Goal: Transaction & Acquisition: Purchase product/service

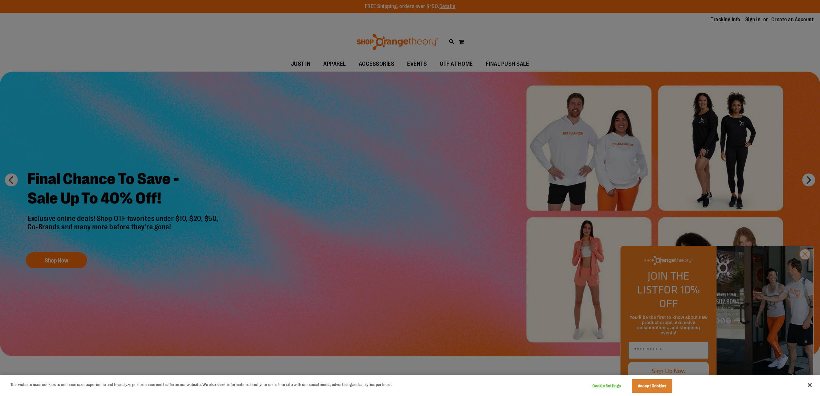
click at [803, 266] on div at bounding box center [410, 198] width 820 height 396
click at [806, 267] on div at bounding box center [410, 198] width 820 height 396
click at [310, 191] on div at bounding box center [410, 198] width 820 height 396
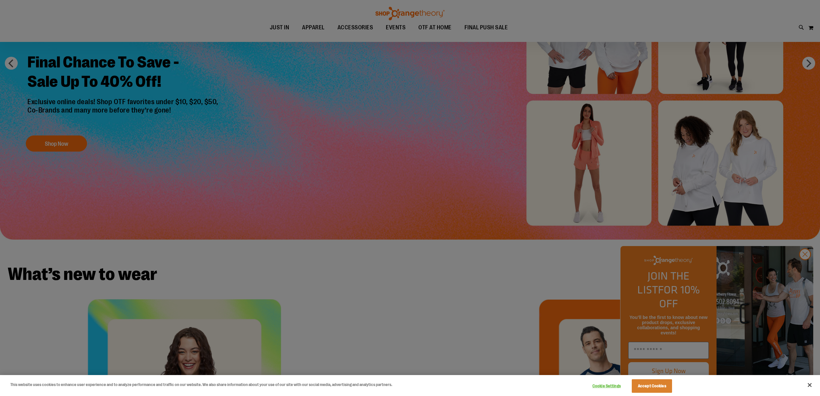
scroll to position [134, 0]
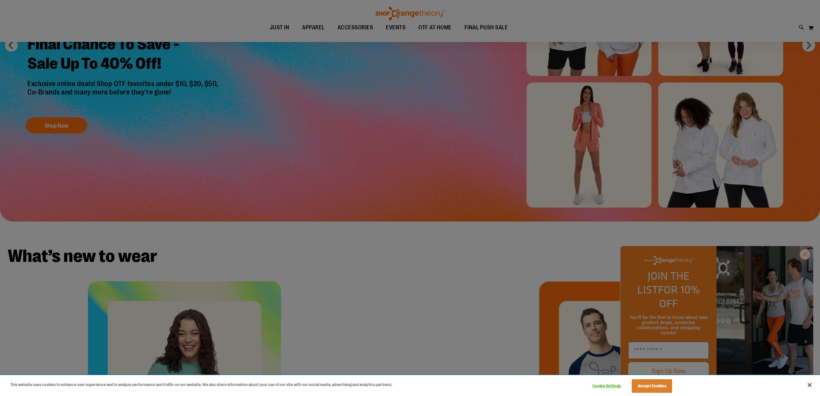
click at [809, 385] on button "Close" at bounding box center [810, 385] width 14 height 14
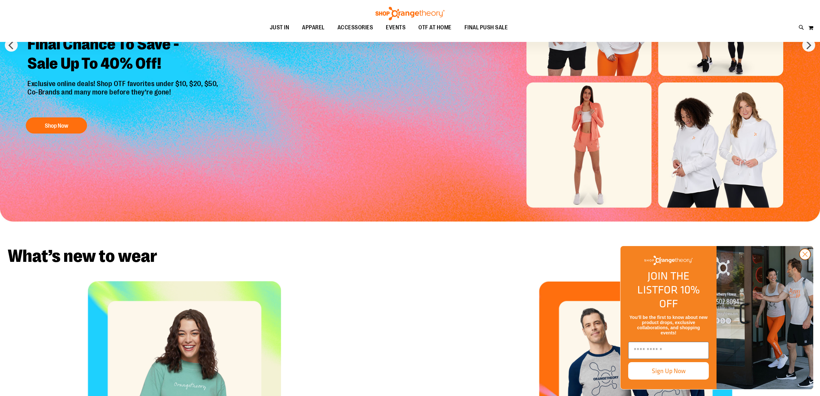
click at [805, 260] on circle "Close dialog" at bounding box center [805, 254] width 11 height 11
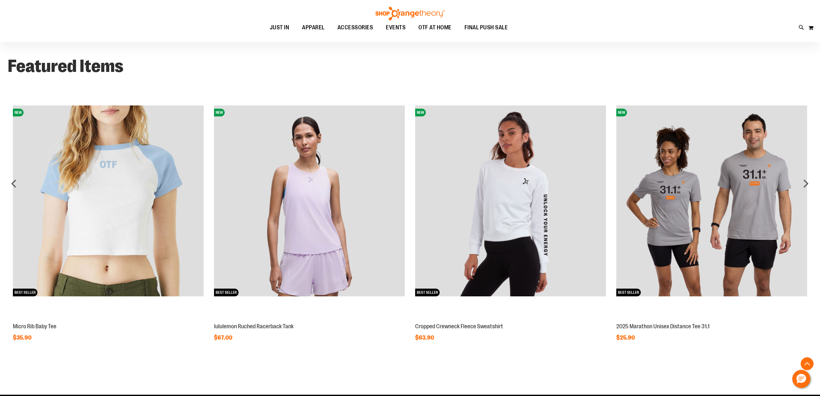
scroll to position [603, 0]
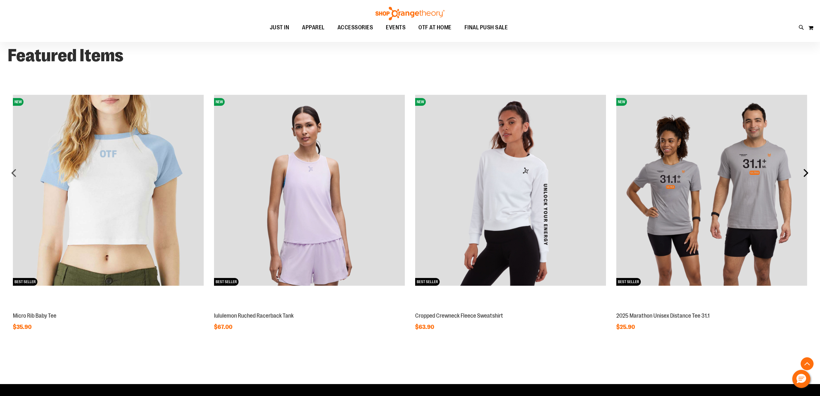
click at [805, 171] on div "next" at bounding box center [806, 172] width 13 height 13
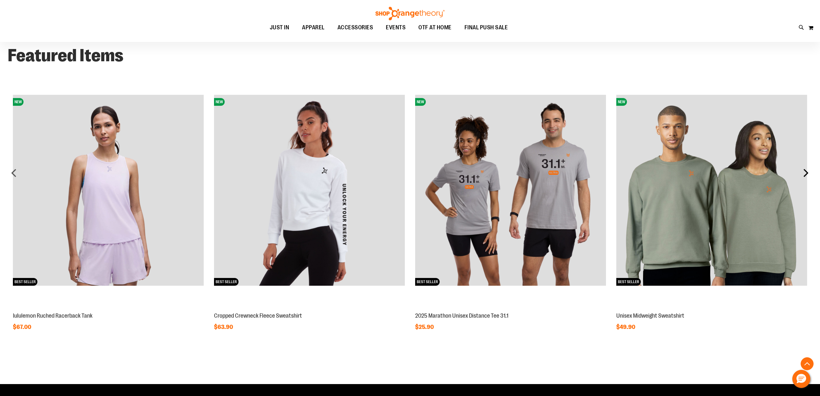
click at [805, 171] on div "next" at bounding box center [806, 172] width 13 height 13
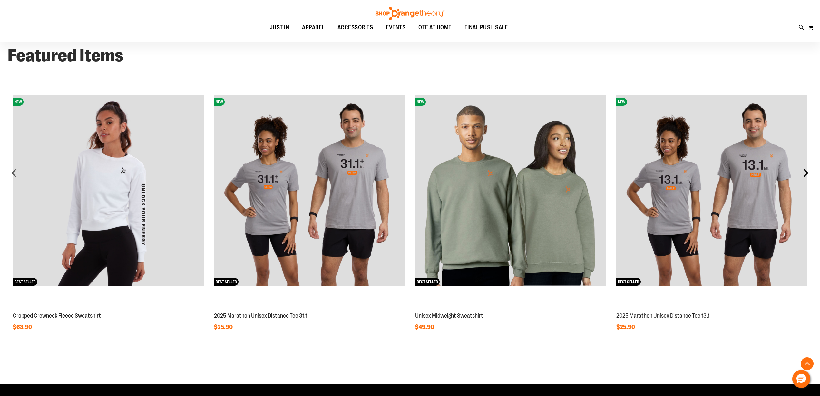
click at [805, 171] on div "next" at bounding box center [806, 172] width 13 height 13
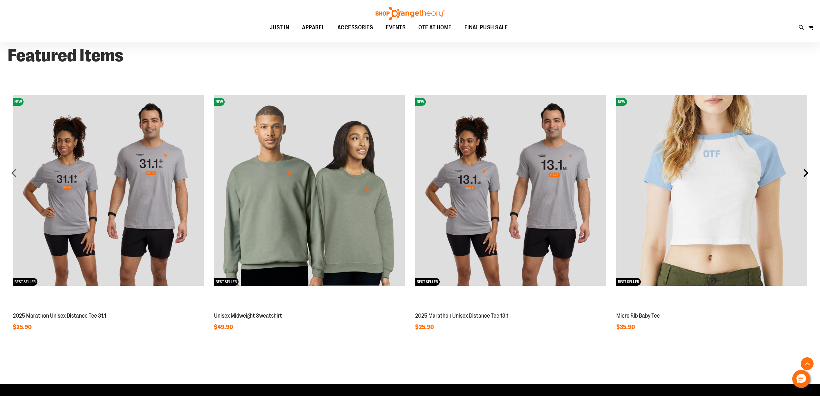
click at [805, 171] on div "next" at bounding box center [806, 172] width 13 height 13
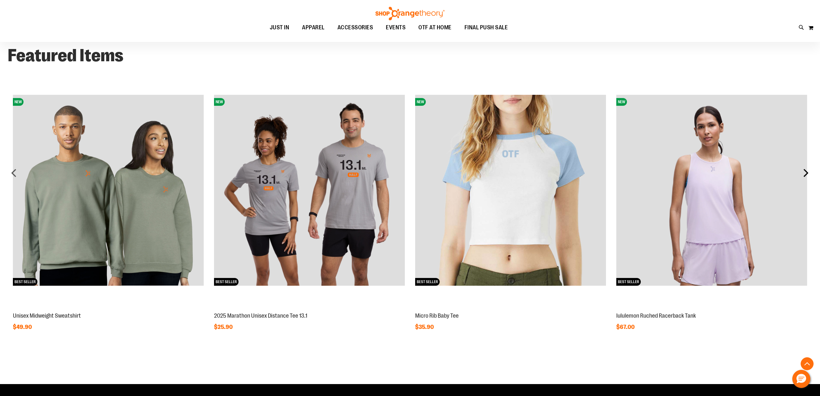
click at [805, 171] on div "next" at bounding box center [806, 172] width 13 height 13
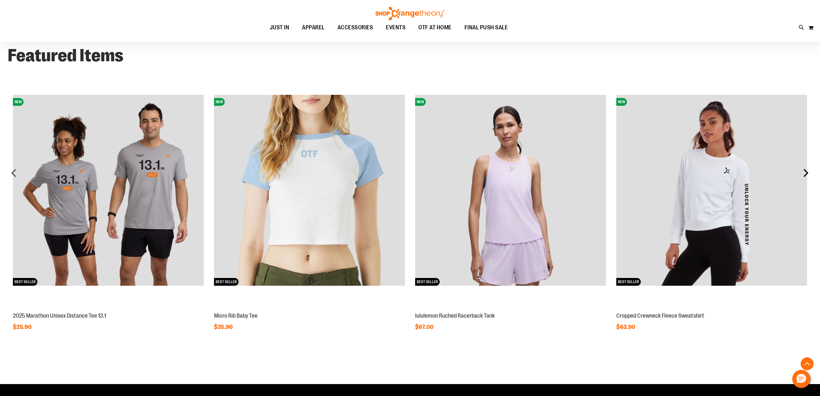
click at [805, 171] on div "next" at bounding box center [806, 172] width 13 height 13
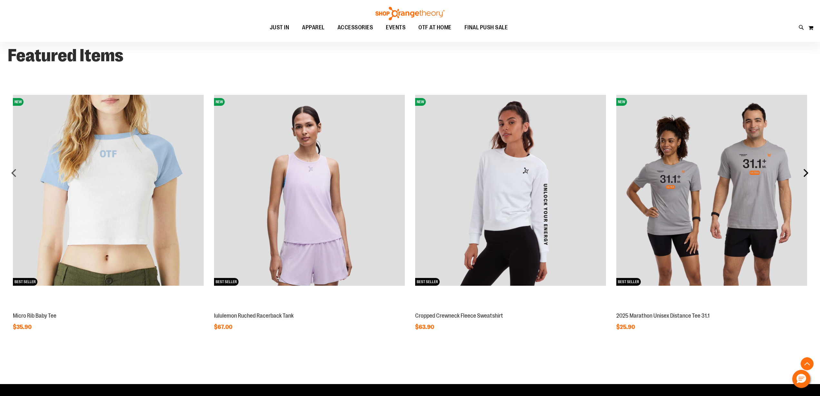
click at [805, 171] on div "next" at bounding box center [806, 172] width 13 height 13
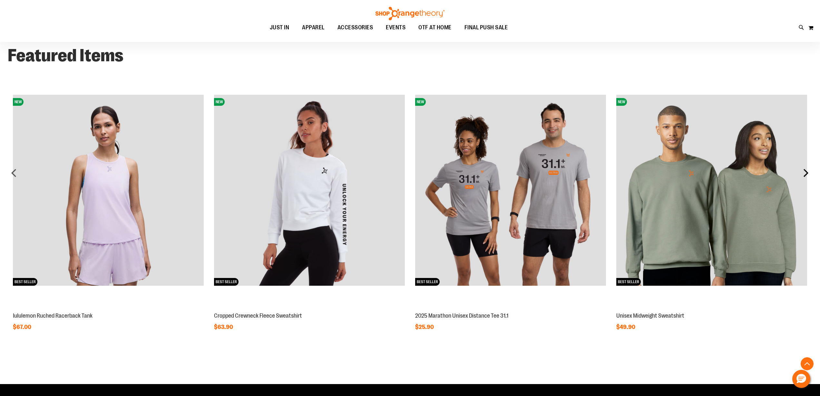
click at [805, 171] on div "next" at bounding box center [806, 172] width 13 height 13
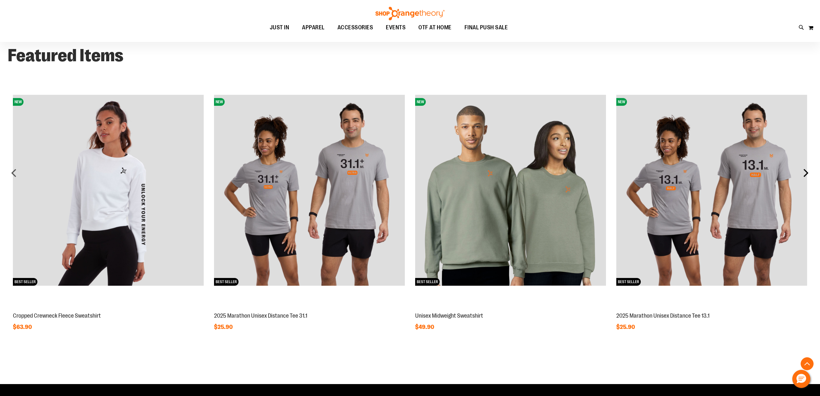
click at [805, 171] on div "next" at bounding box center [806, 172] width 13 height 13
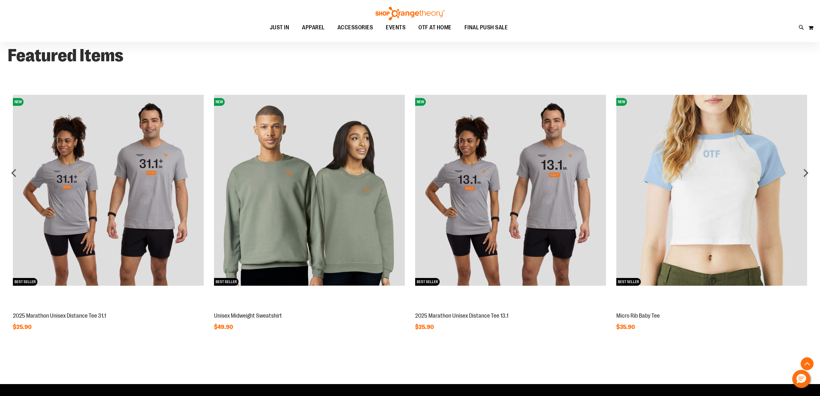
click at [360, 216] on img at bounding box center [309, 190] width 191 height 191
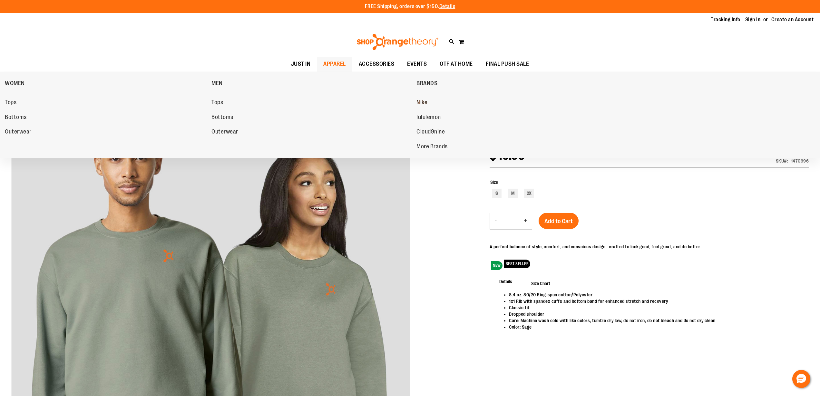
click at [423, 100] on span "Nike" at bounding box center [422, 103] width 11 height 8
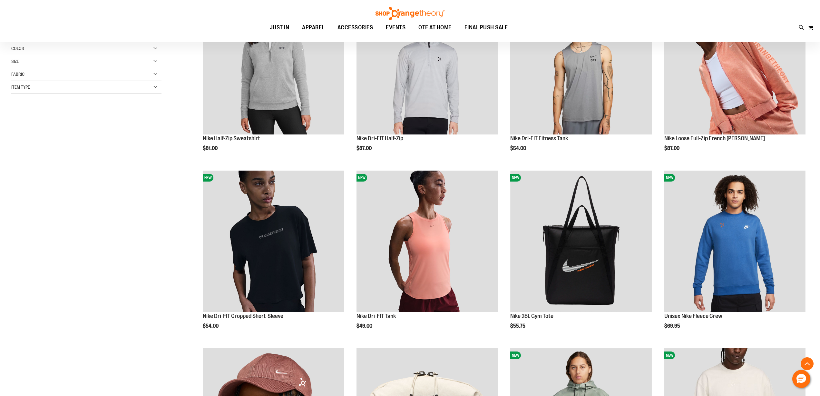
scroll to position [139, 0]
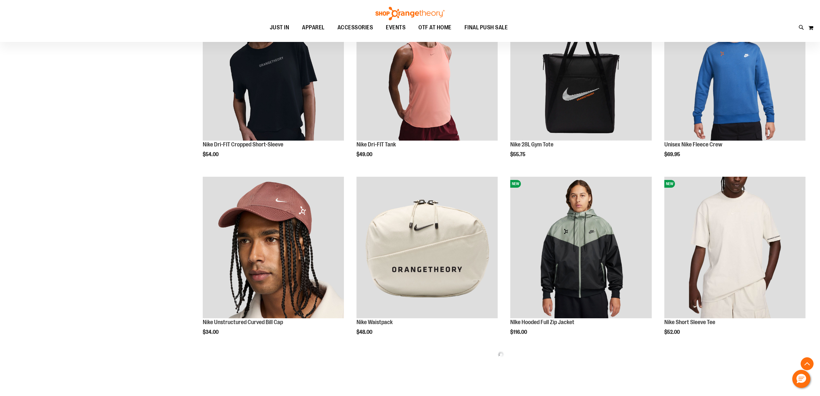
scroll to position [310, 0]
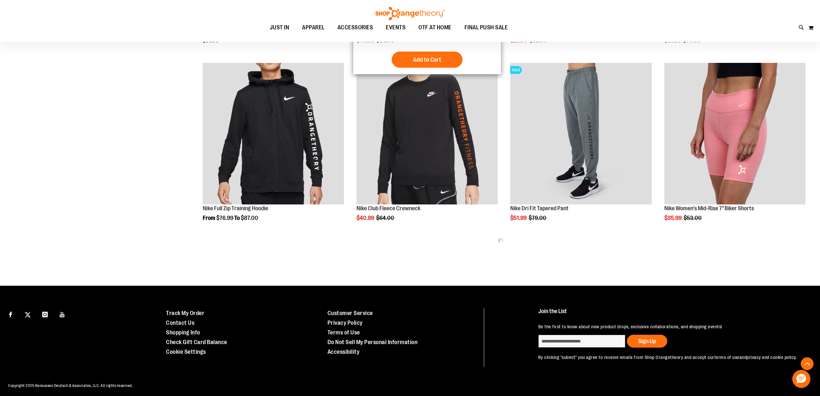
scroll to position [958, 0]
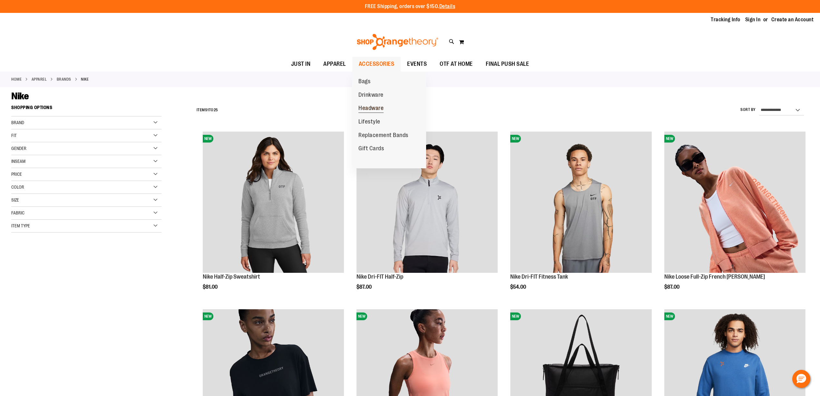
click at [370, 108] on span "Headware" at bounding box center [370, 109] width 25 height 8
